Goal: Navigation & Orientation: Understand site structure

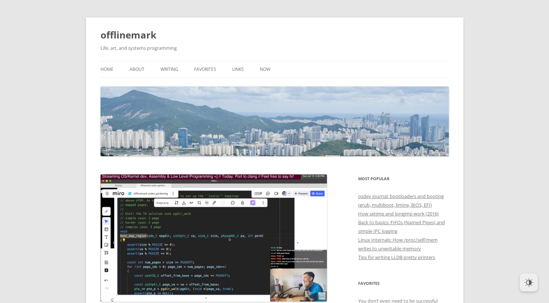
click at [166, 216] on img at bounding box center [214, 237] width 227 height 127
click at [170, 70] on link "Writing" at bounding box center [170, 69] width 18 height 16
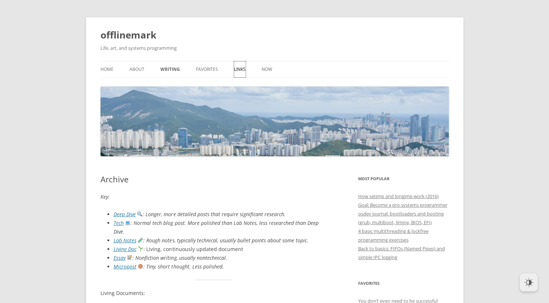
click at [235, 68] on link "Links" at bounding box center [240, 69] width 12 height 16
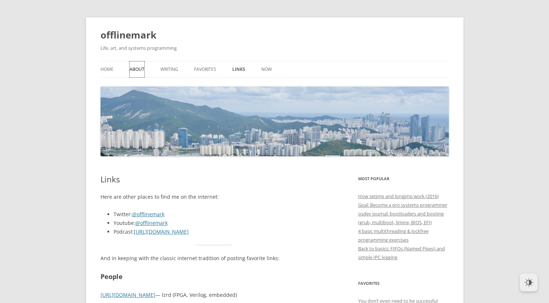
click at [137, 72] on link "About" at bounding box center [137, 69] width 15 height 16
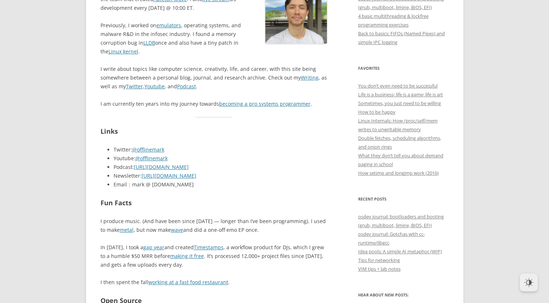
scroll to position [218, 0]
